Goal: Navigation & Orientation: Find specific page/section

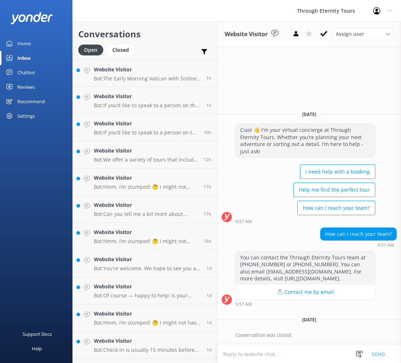
click at [35, 43] on link "Home" at bounding box center [36, 43] width 72 height 14
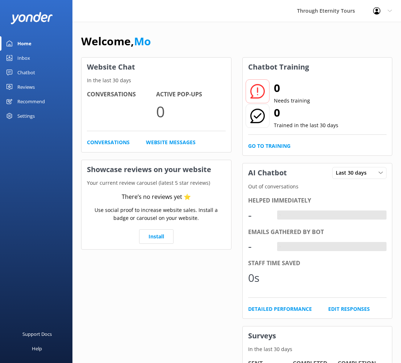
scroll to position [14, 0]
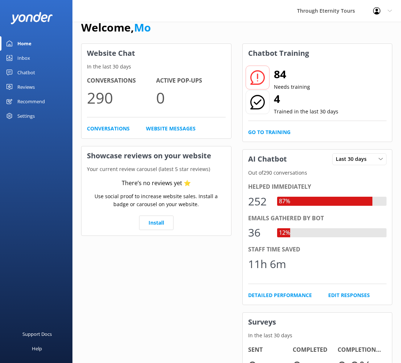
click at [294, 73] on h2 "84" at bounding box center [292, 73] width 36 height 17
